Goal: Navigation & Orientation: Find specific page/section

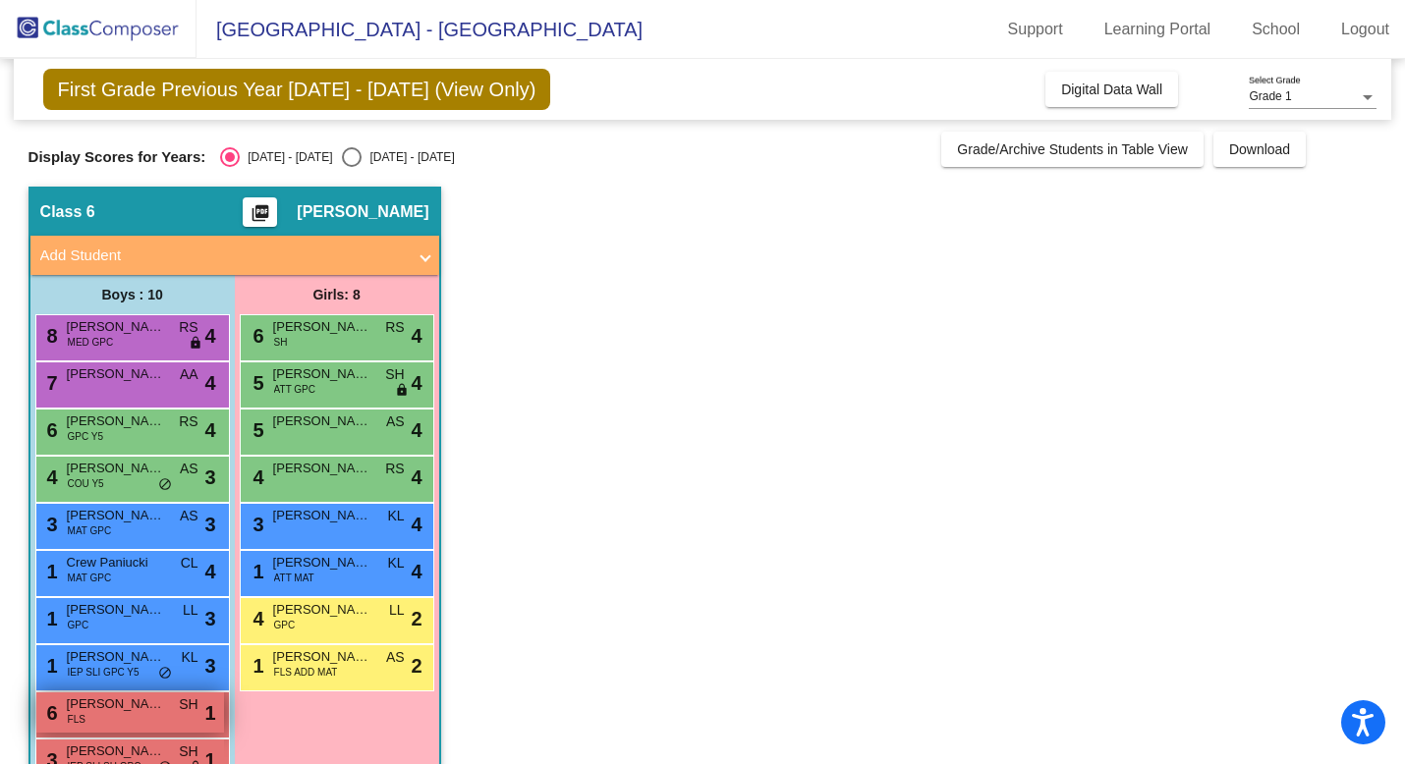
scroll to position [53, 0]
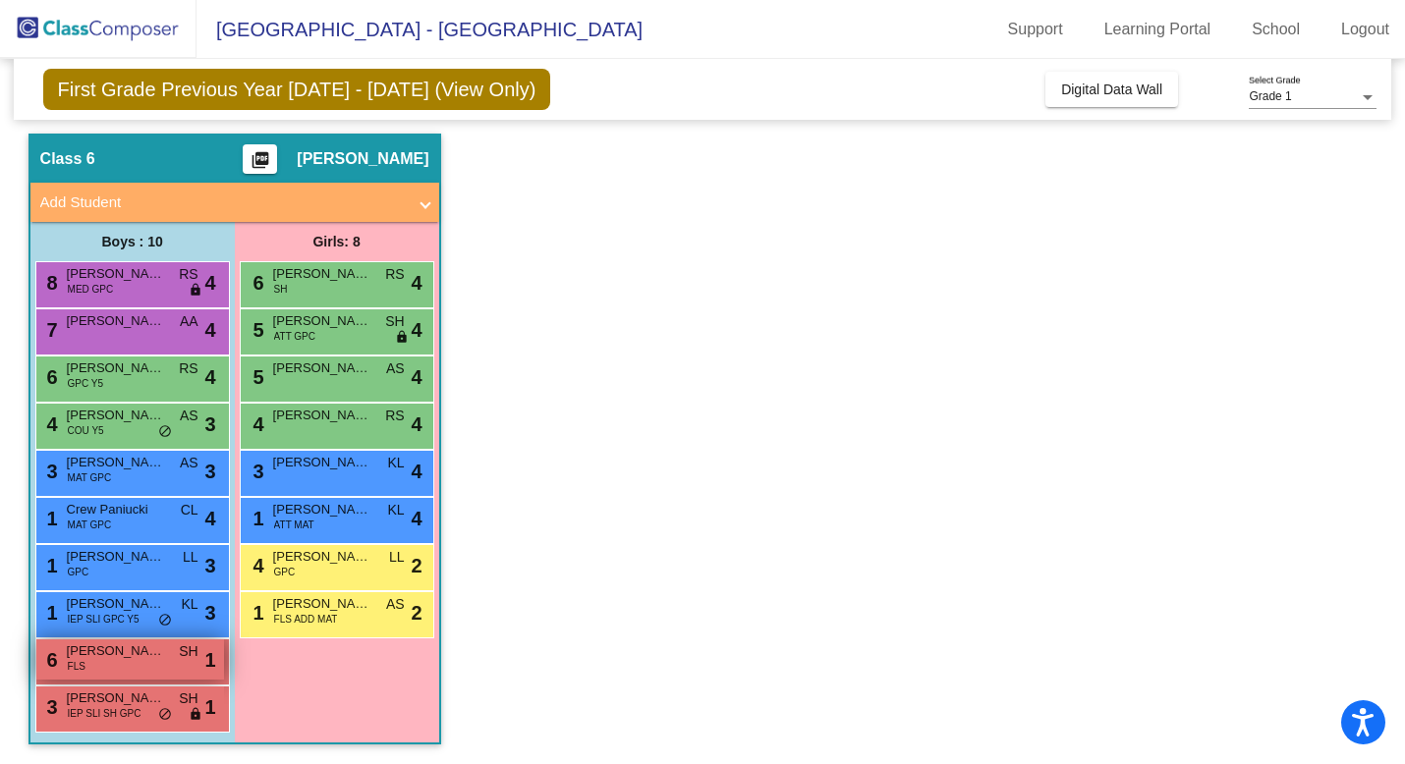
click at [147, 657] on span "[PERSON_NAME]" at bounding box center [116, 652] width 98 height 20
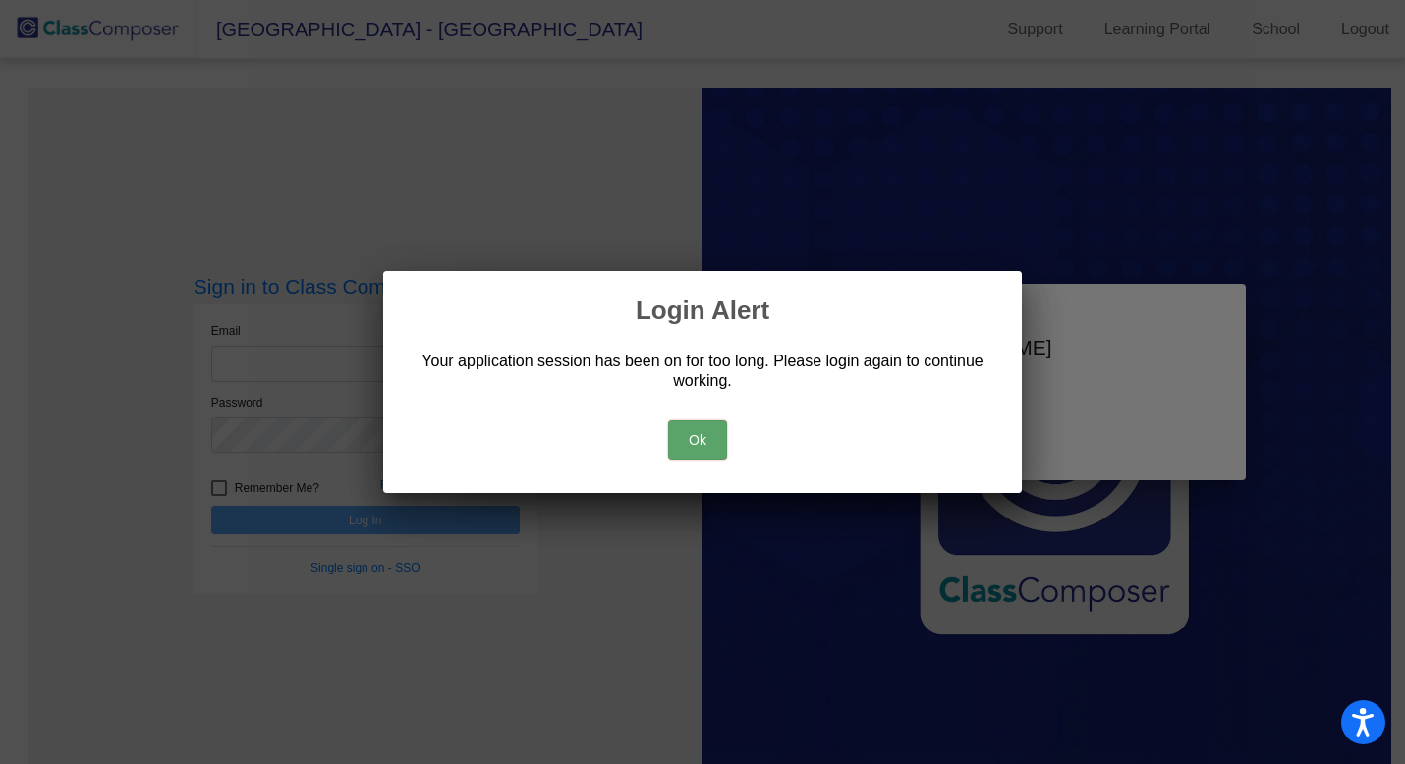
click at [716, 452] on button "Ok" at bounding box center [697, 440] width 59 height 39
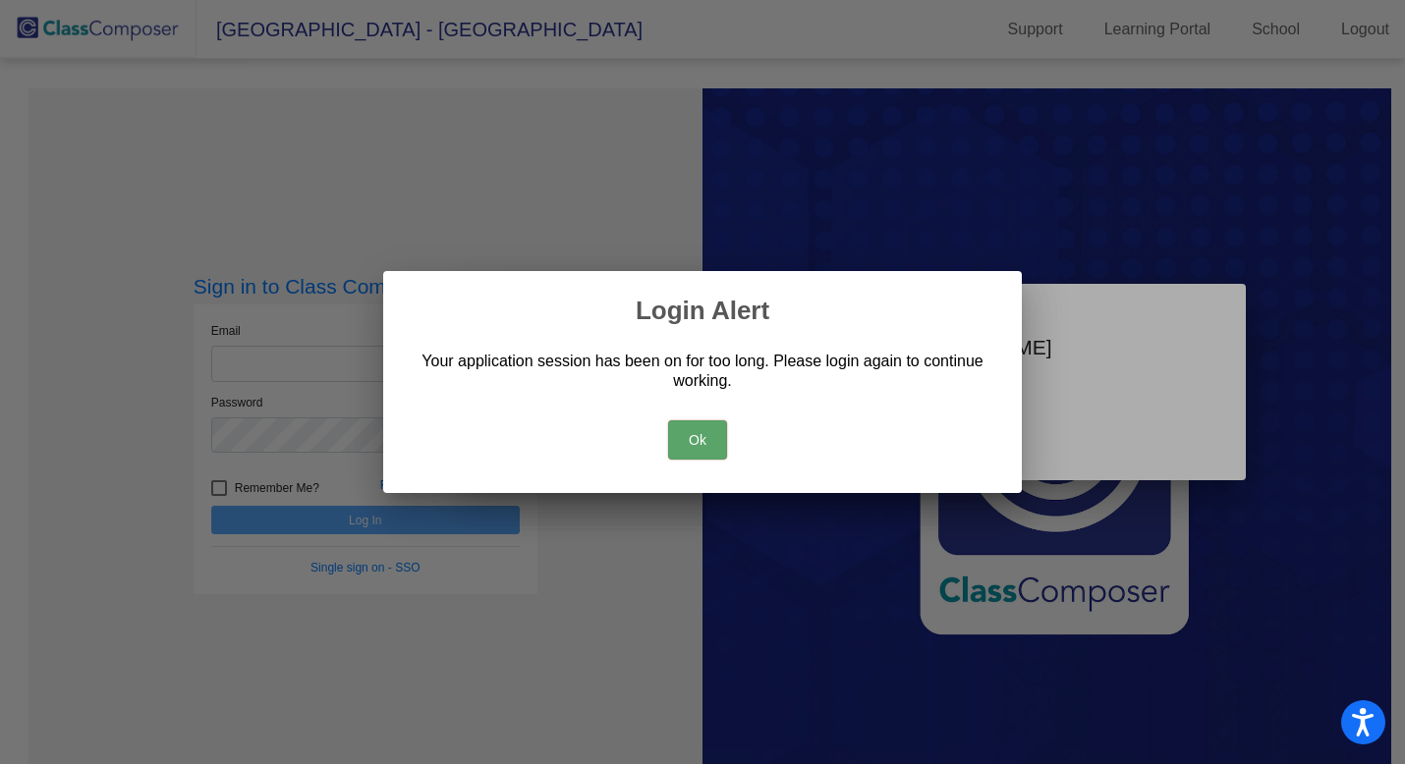
click at [700, 444] on button "Ok" at bounding box center [697, 440] width 59 height 39
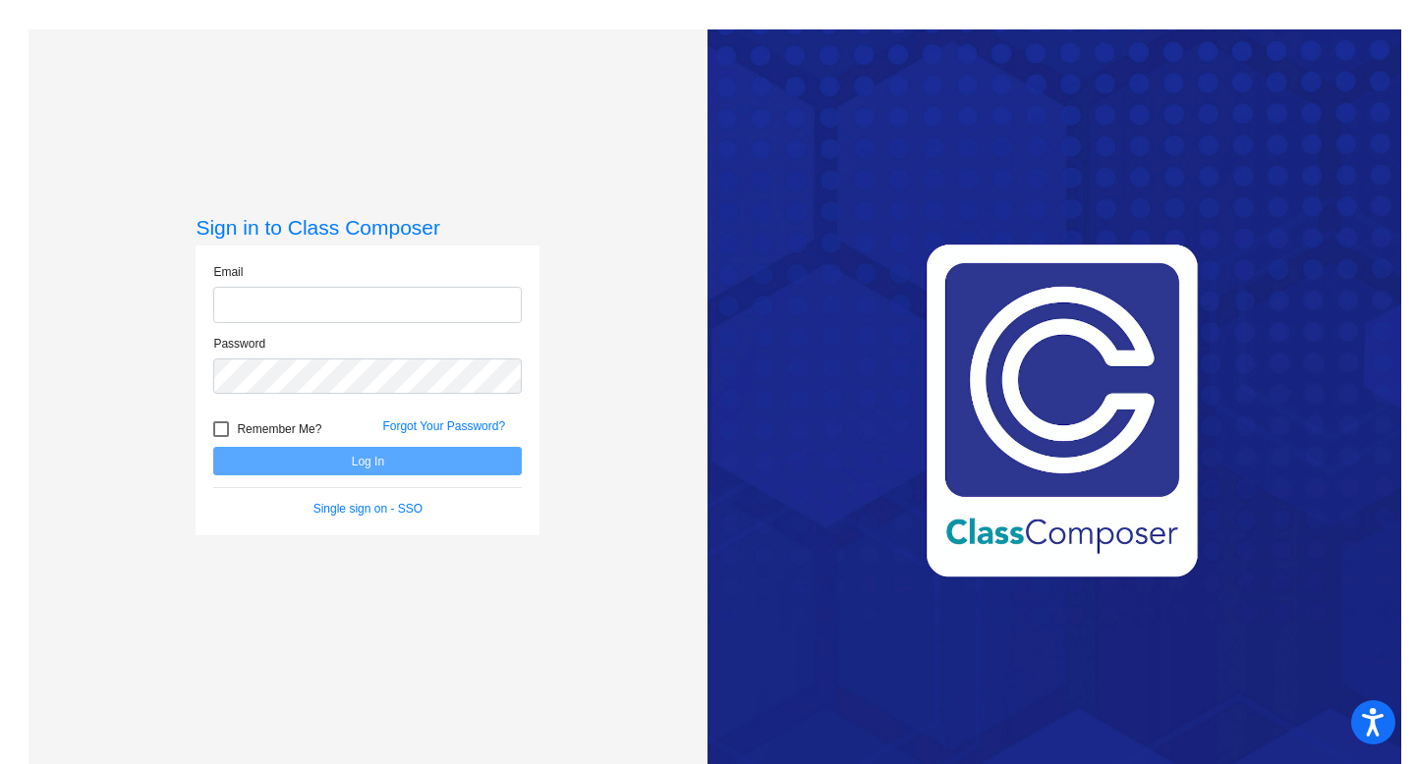
click at [300, 314] on input "email" at bounding box center [367, 305] width 309 height 36
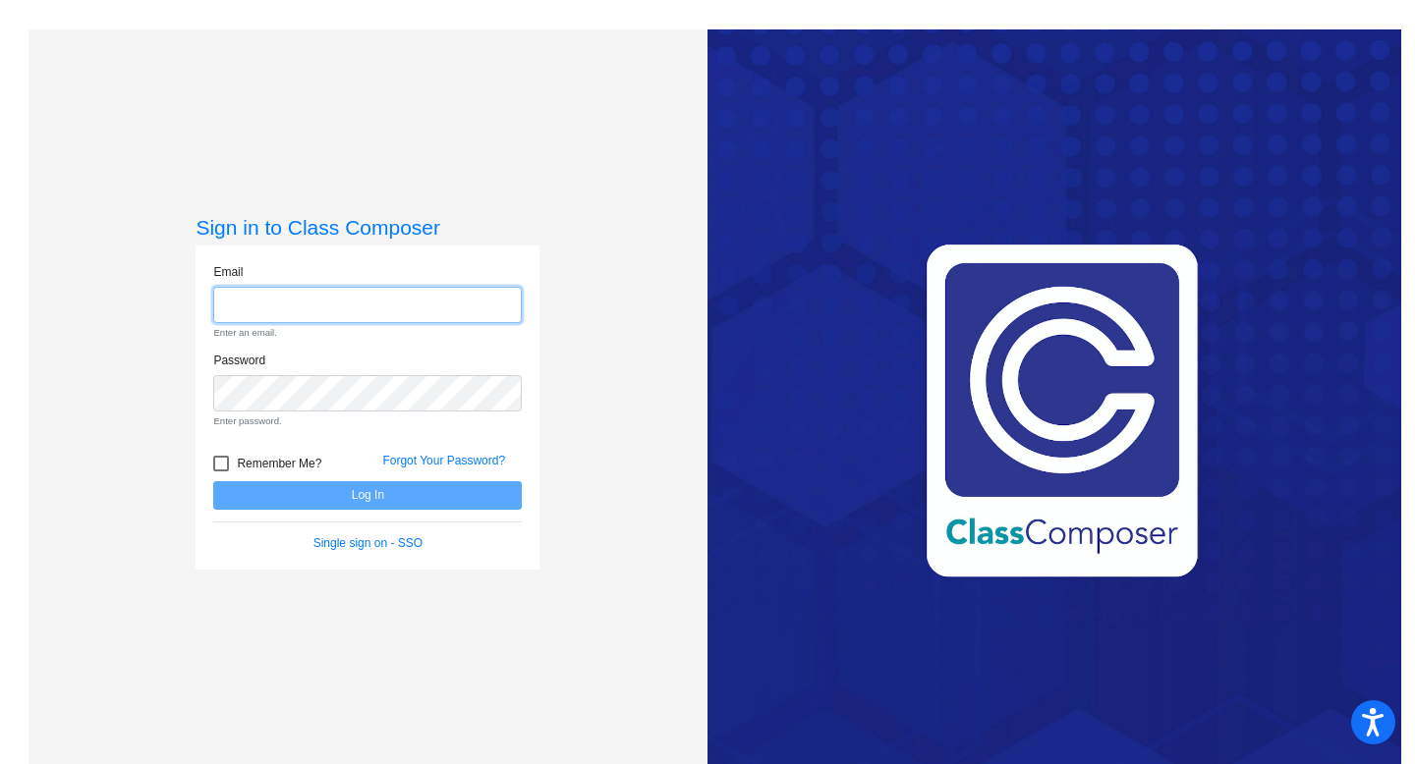
type input "[EMAIL_ADDRESS][DOMAIN_NAME]"
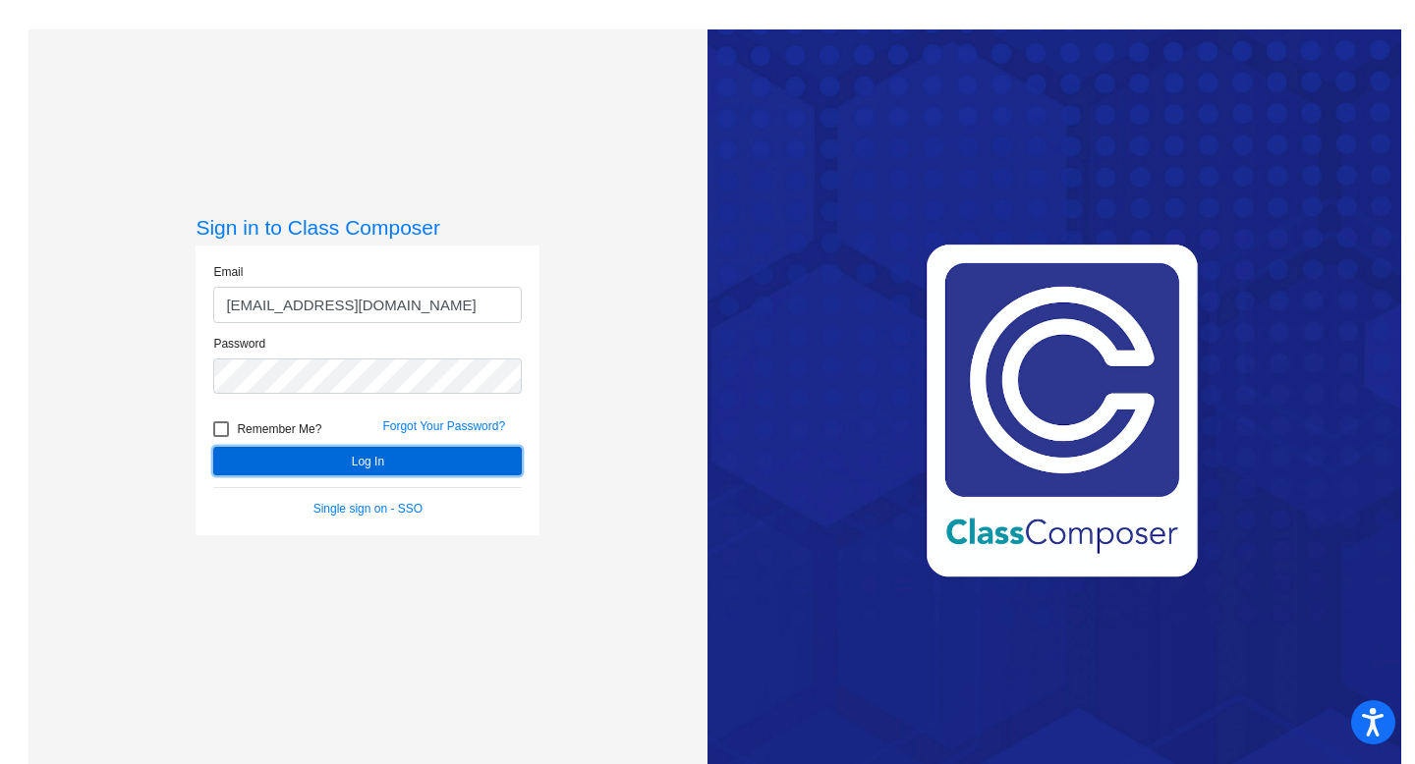
click at [331, 458] on button "Log In" at bounding box center [367, 461] width 309 height 28
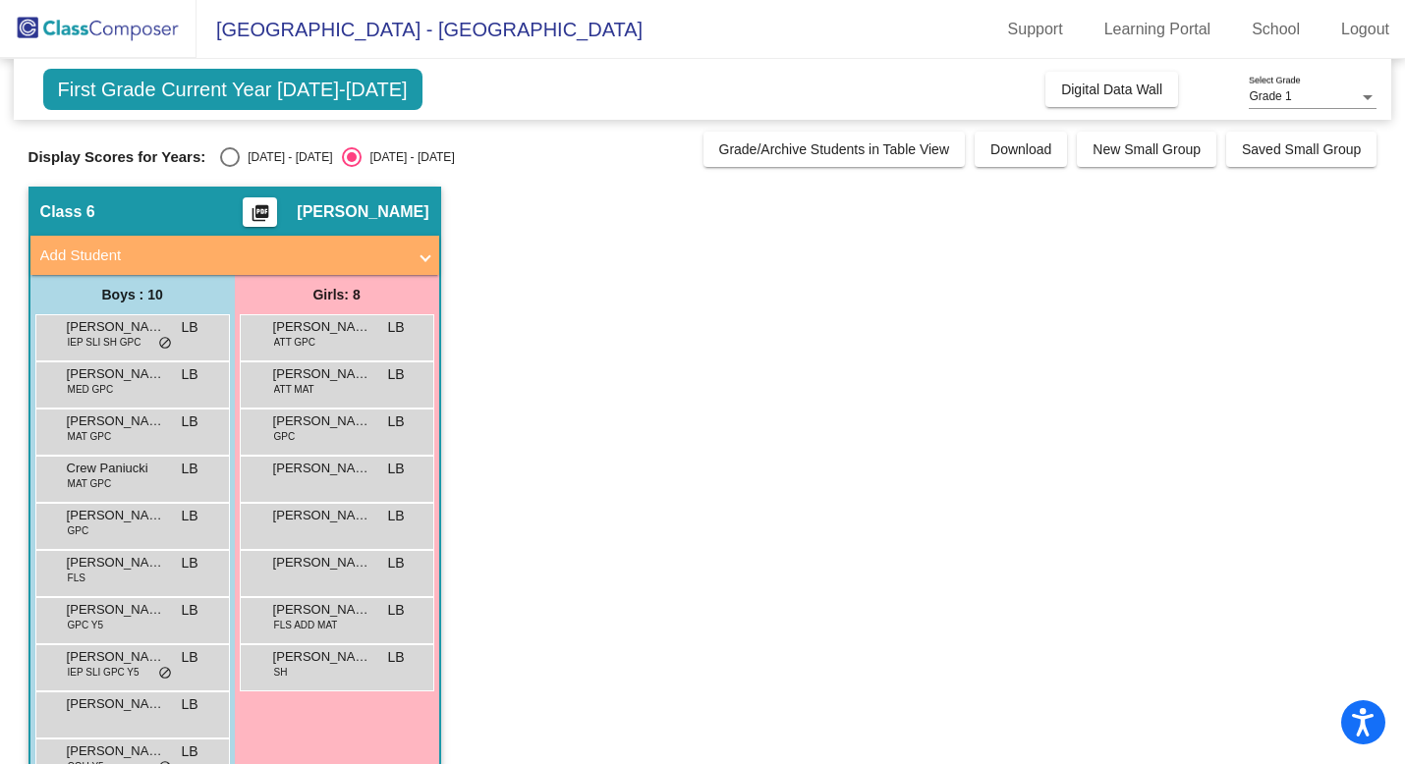
click at [249, 150] on div "[DATE] - [DATE]" at bounding box center [286, 157] width 92 height 18
click at [230, 167] on input "[DATE] - [DATE]" at bounding box center [229, 167] width 1 height 1
radio input "true"
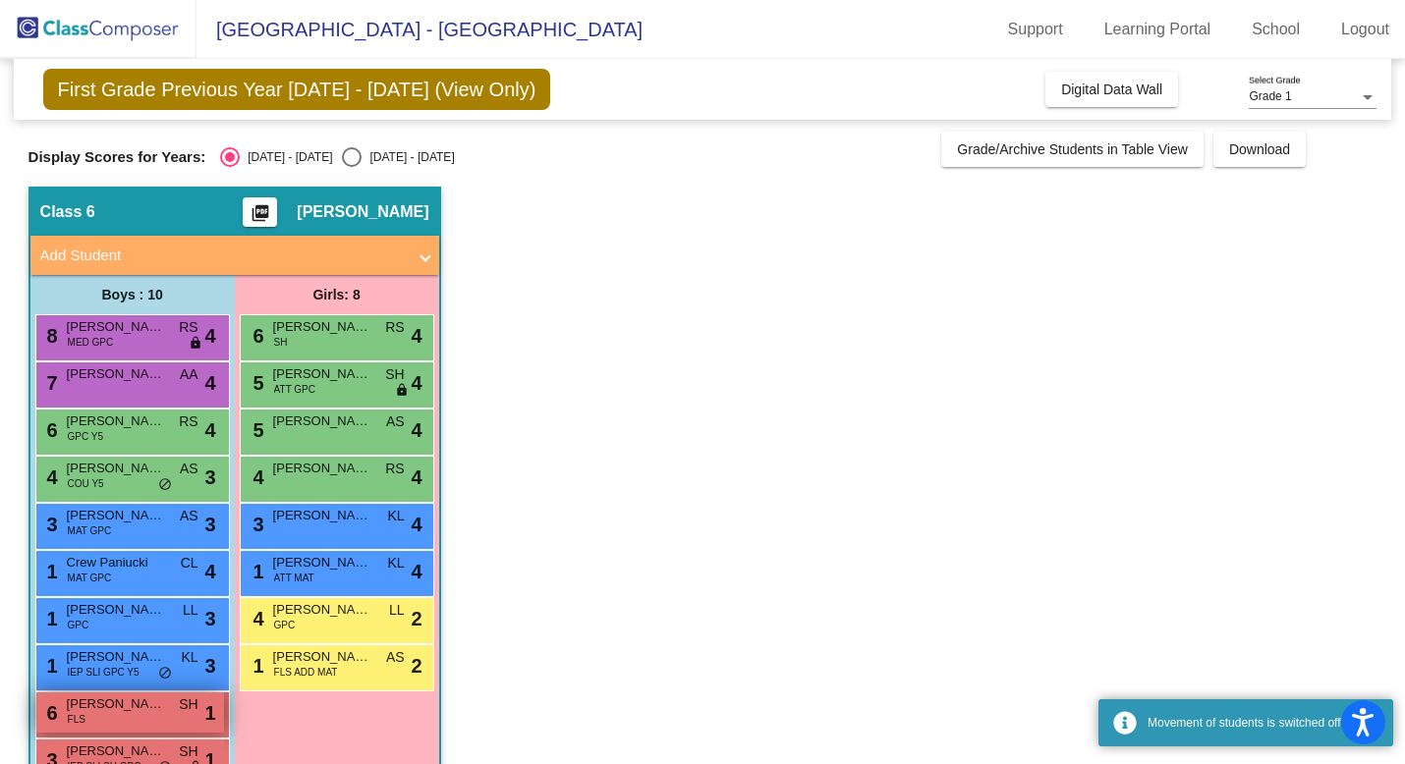
click at [139, 727] on div "6 [PERSON_NAME] FLS SH lock do_not_disturb_alt 1" at bounding box center [130, 713] width 188 height 40
